Goal: Information Seeking & Learning: Learn about a topic

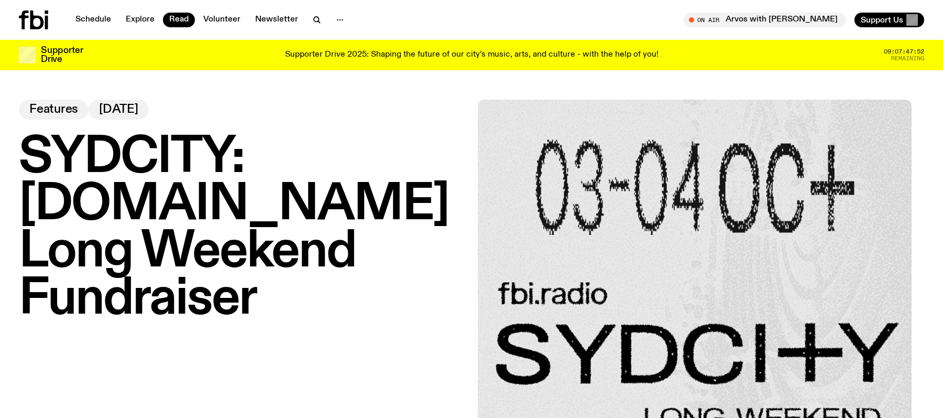
click at [201, 157] on h1 "SYDCITY: [DOMAIN_NAME] Long Weekend Fundraiser" at bounding box center [242, 228] width 447 height 189
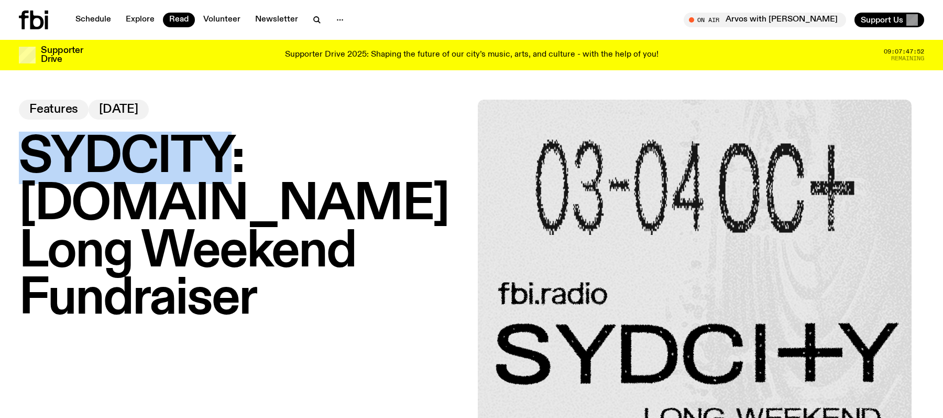
click at [201, 157] on h1 "SYDCITY: [DOMAIN_NAME] Long Weekend Fundraiser" at bounding box center [242, 228] width 447 height 189
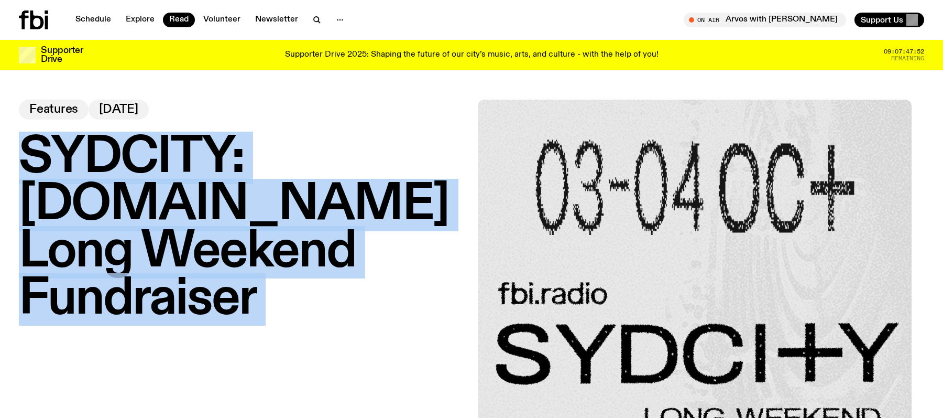
click at [201, 157] on h1 "SYDCITY: [DOMAIN_NAME] Long Weekend Fundraiser" at bounding box center [242, 228] width 447 height 189
copy h1 "SYDCITY: [DOMAIN_NAME] Long Weekend Fundraiser"
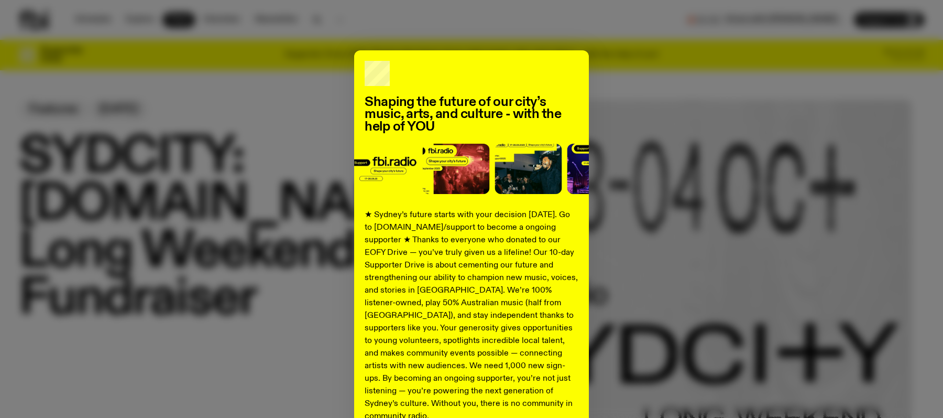
click at [298, 168] on div "Shaping the future of our city’s music, arts, and culture - with the help of YO…" at bounding box center [472, 265] width 906 height 431
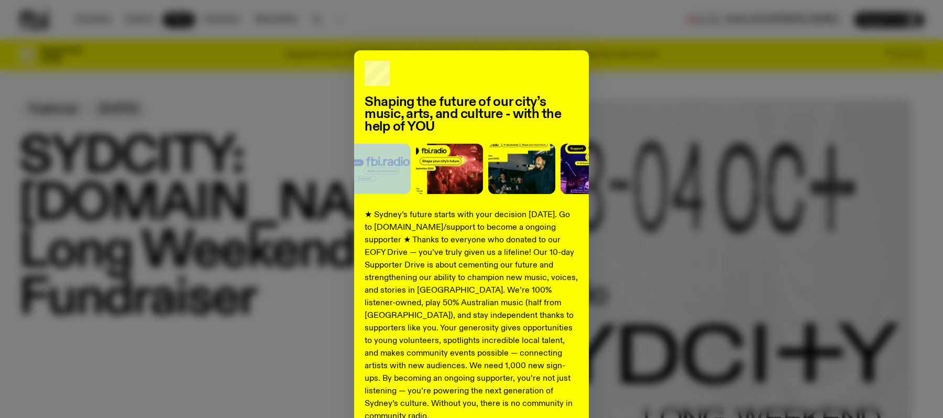
click at [298, 169] on div "Shaping the future of our city’s music, arts, and culture - with the help of YO…" at bounding box center [472, 265] width 906 height 431
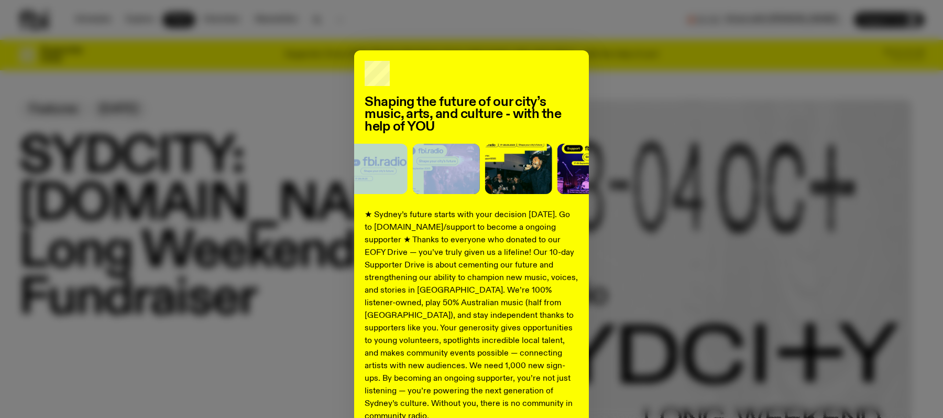
click at [298, 169] on div "Shaping the future of our city’s music, arts, and culture - with the help of YO…" at bounding box center [472, 265] width 906 height 431
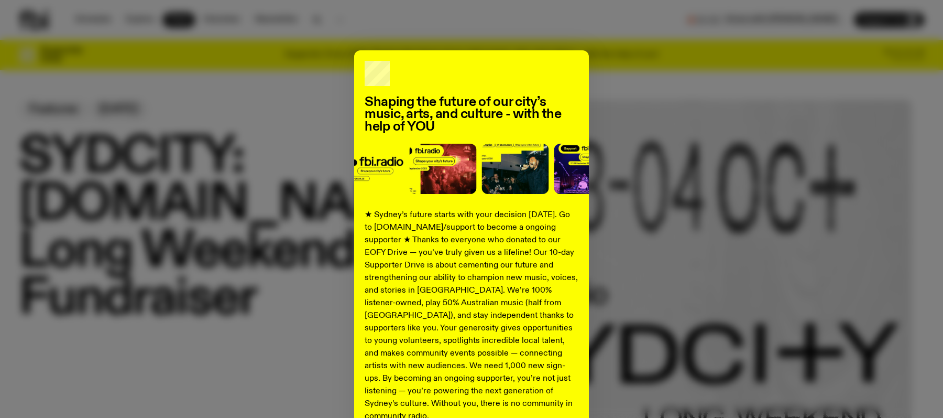
click at [236, 163] on div "Shaping the future of our city’s music, arts, and culture - with the help of YO…" at bounding box center [472, 265] width 906 height 431
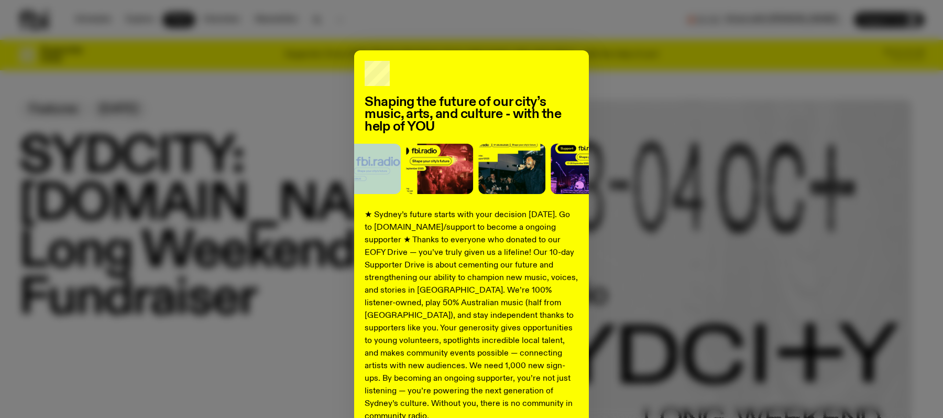
click at [236, 163] on div "Shaping the future of our city’s music, arts, and culture - with the help of YO…" at bounding box center [472, 265] width 906 height 431
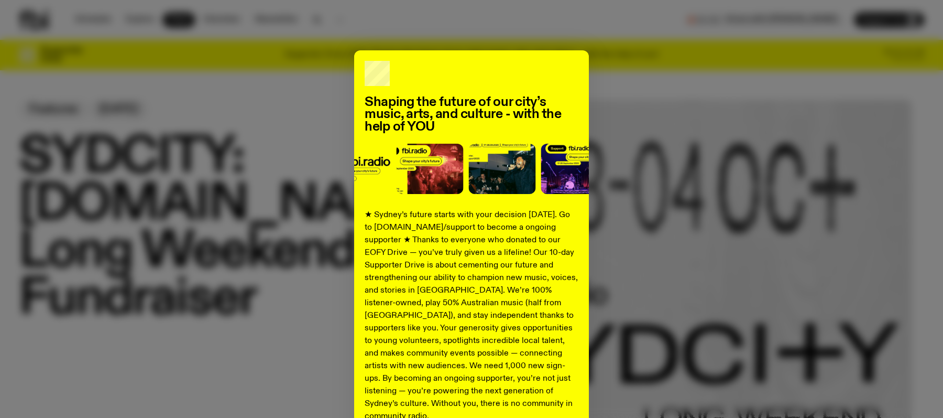
click at [782, 112] on div "Shaping the future of our city’s music, arts, and culture - with the help of YO…" at bounding box center [472, 265] width 906 height 431
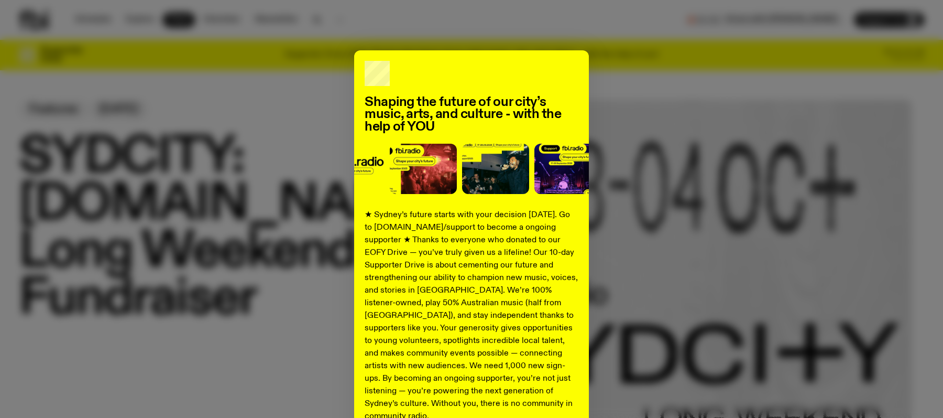
scroll to position [100, 0]
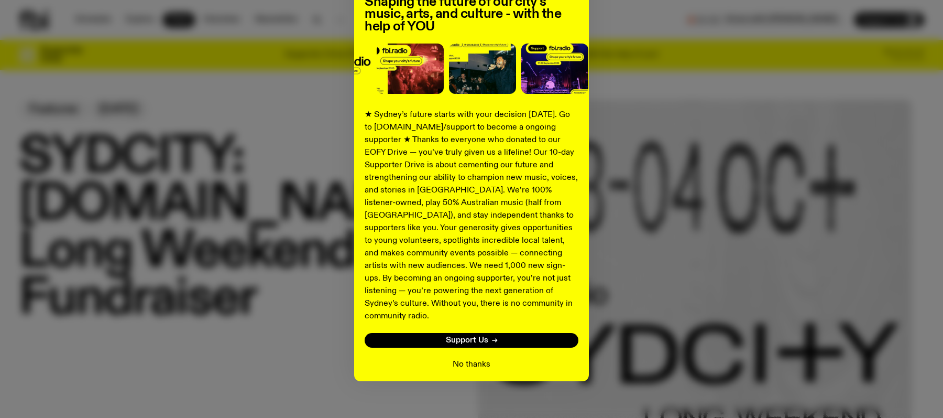
click at [469, 358] on button "No thanks" at bounding box center [472, 364] width 38 height 13
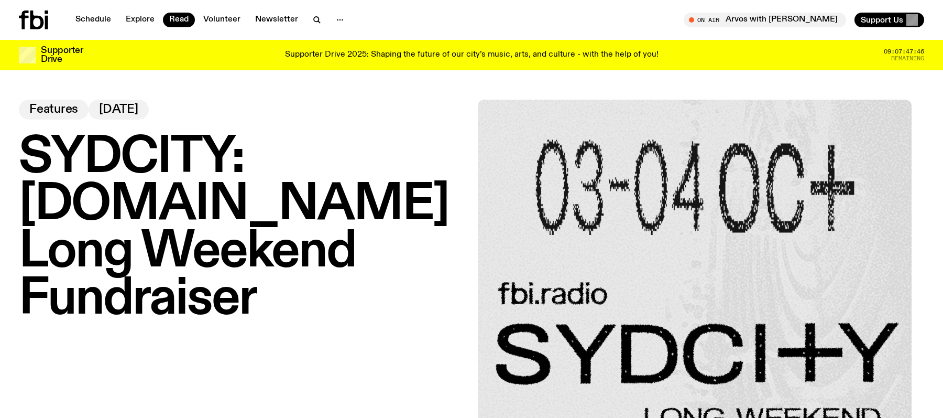
click at [258, 199] on h1 "SYDCITY: [DOMAIN_NAME] Long Weekend Fundraiser" at bounding box center [242, 228] width 447 height 189
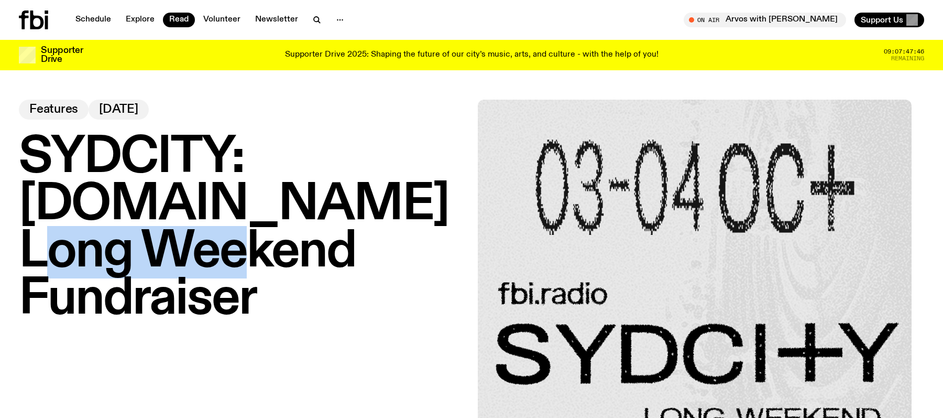
click at [257, 198] on h1 "SYDCITY: [DOMAIN_NAME] Long Weekend Fundraiser" at bounding box center [242, 228] width 447 height 189
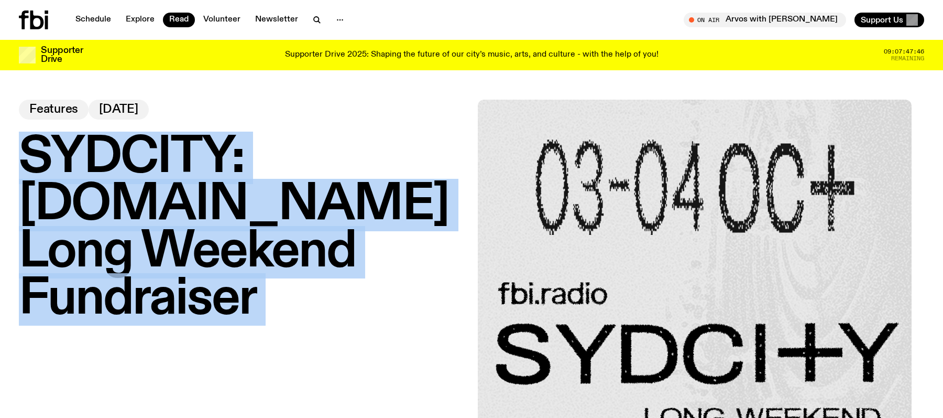
click at [257, 198] on h1 "SYDCITY: [DOMAIN_NAME] Long Weekend Fundraiser" at bounding box center [242, 228] width 447 height 189
copy h1 "SYDCITY: [DOMAIN_NAME] Long Weekend Fundraiser"
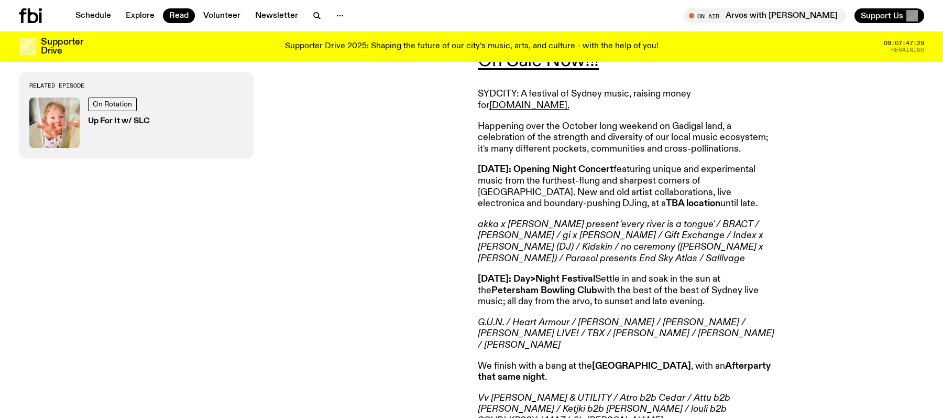
scroll to position [503, 0]
click at [607, 393] on em "Vv [PERSON_NAME] & UTILITY / Atro b2b Cedar / Attu b2b [PERSON_NAME] / Ketjki b…" at bounding box center [604, 409] width 253 height 32
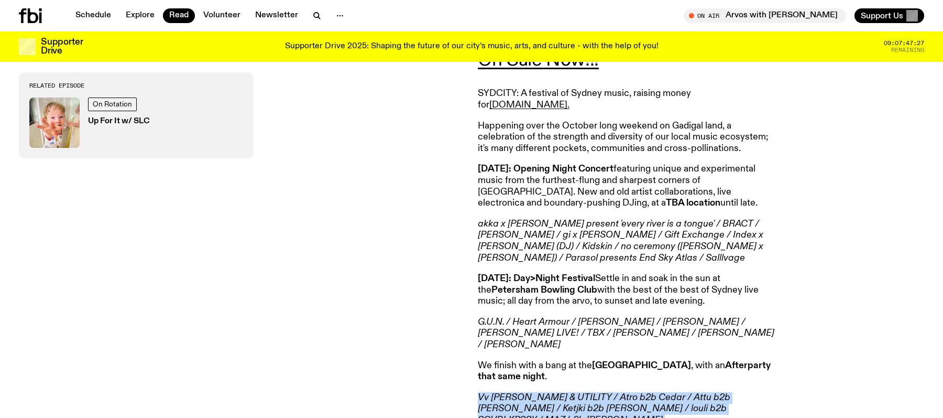
click at [607, 393] on em "Vv [PERSON_NAME] & UTILITY / Atro b2b Cedar / Attu b2b [PERSON_NAME] / Ketjki b…" at bounding box center [604, 409] width 253 height 32
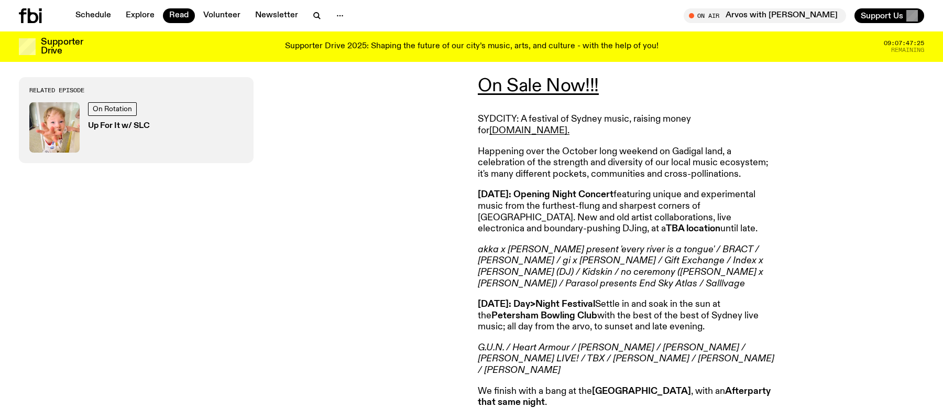
scroll to position [461, 0]
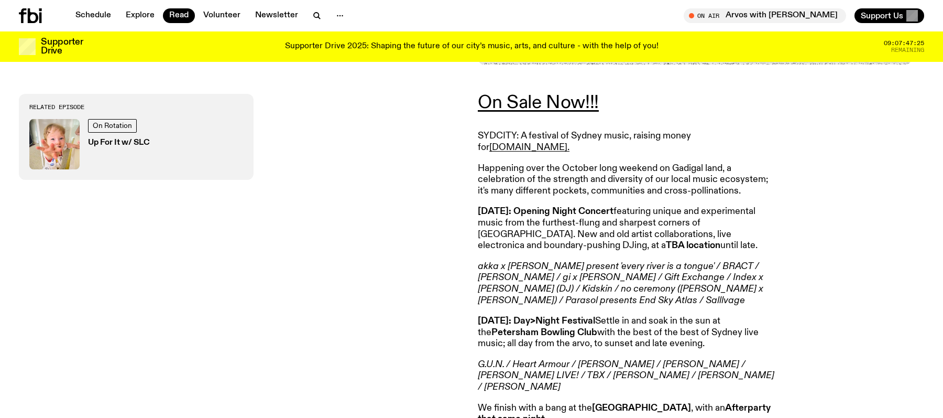
click at [607, 219] on p "[DATE]: Opening Night Concert featuring unique and experimental music from the …" at bounding box center [629, 228] width 302 height 45
